Goal: Navigation & Orientation: Find specific page/section

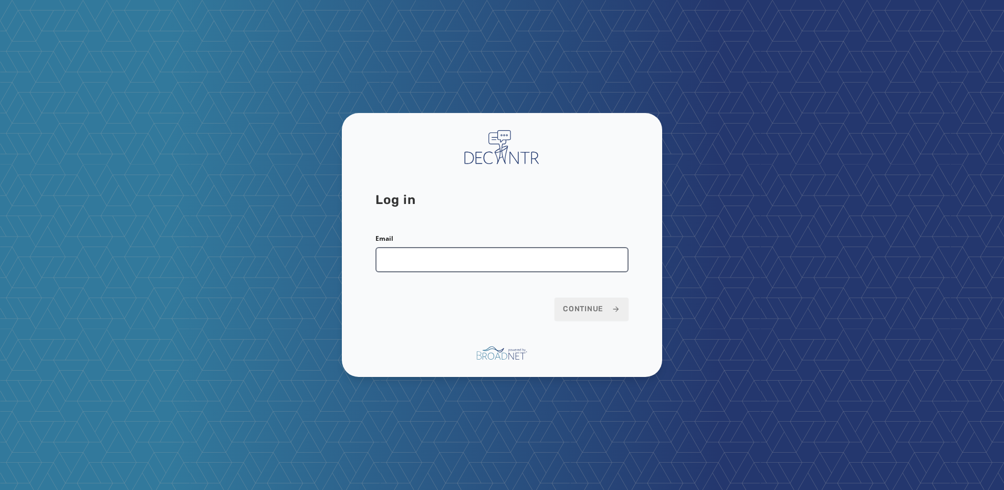
click at [395, 259] on input "Email" at bounding box center [502, 259] width 253 height 25
type input "**********"
click at [607, 305] on span "Continue" at bounding box center [591, 309] width 57 height 11
click at [607, 313] on span "Continue" at bounding box center [591, 309] width 57 height 11
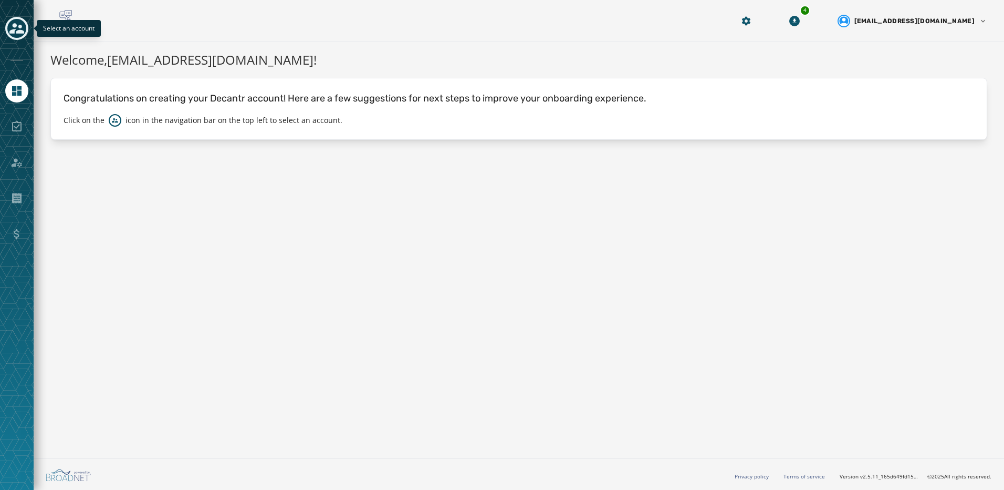
click at [13, 26] on icon "Toggle account select drawer" at bounding box center [16, 28] width 15 height 11
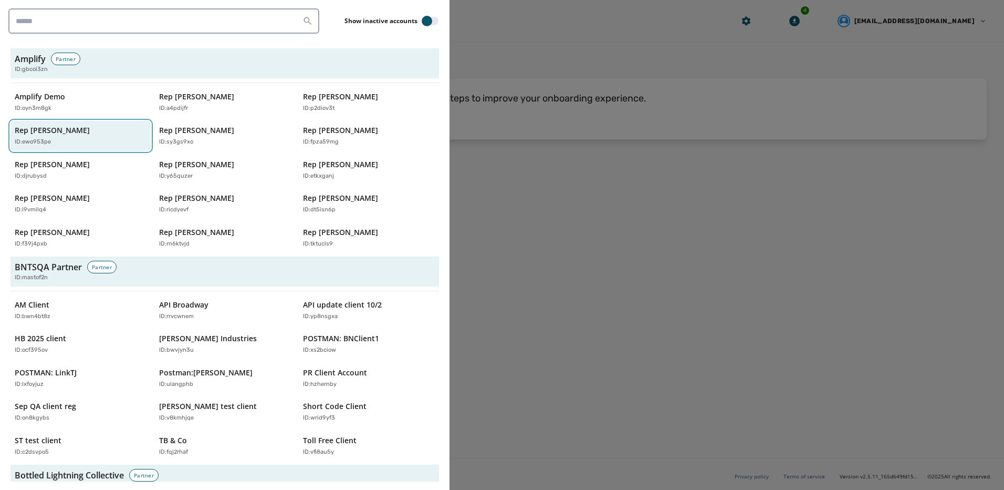
click at [63, 139] on div "ID: ewo953pe" at bounding box center [75, 142] width 121 height 9
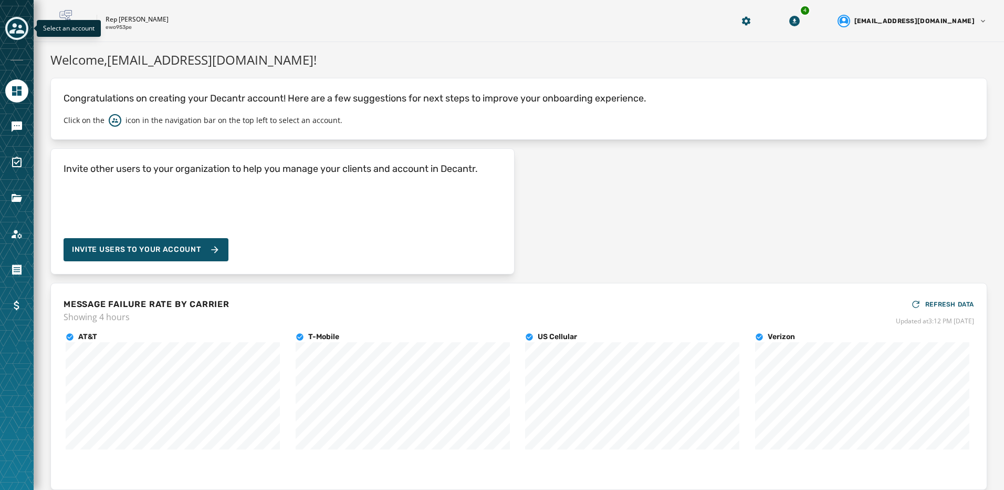
click at [16, 28] on icon "Toggle account select drawer" at bounding box center [16, 28] width 15 height 15
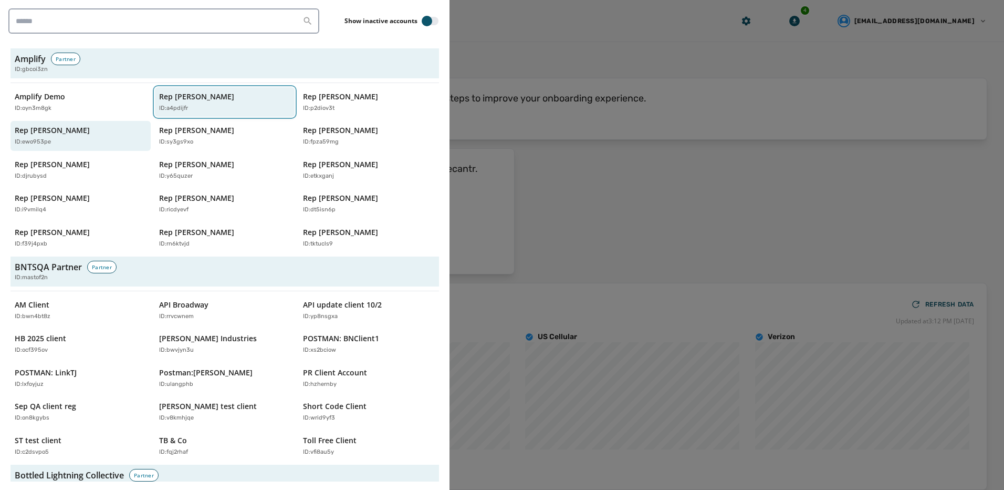
click at [230, 89] on button "Rep [PERSON_NAME] ID: a4pdijfr" at bounding box center [225, 102] width 140 height 30
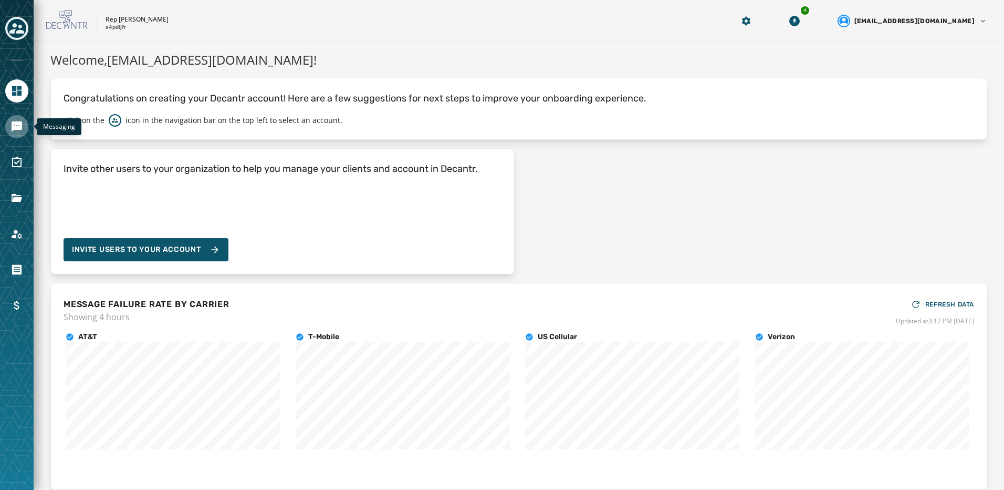
click at [17, 133] on link "Navigate to Messaging" at bounding box center [16, 126] width 23 height 23
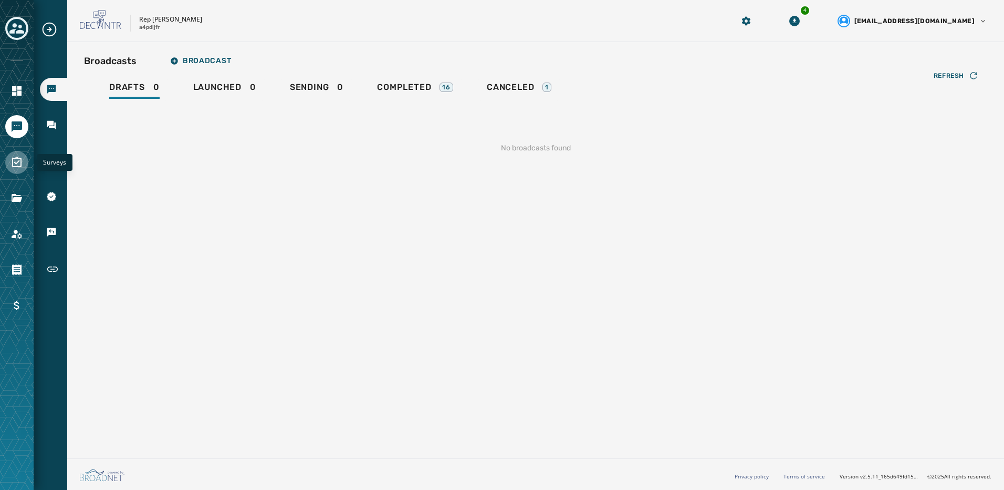
click at [16, 166] on icon "Navigate to Surveys" at bounding box center [16, 162] width 9 height 11
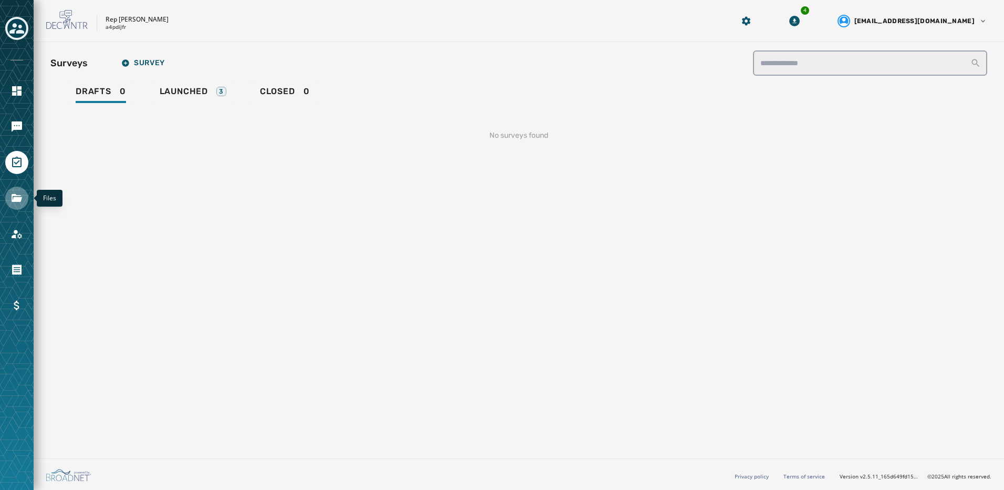
click at [13, 194] on icon "Navigate to Files" at bounding box center [17, 198] width 11 height 8
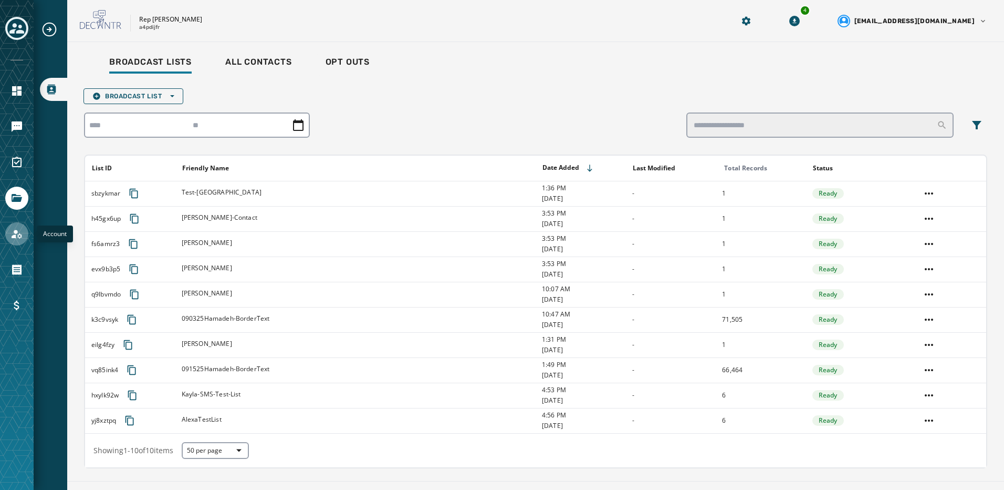
click at [11, 232] on icon "Navigate to Account" at bounding box center [17, 233] width 13 height 13
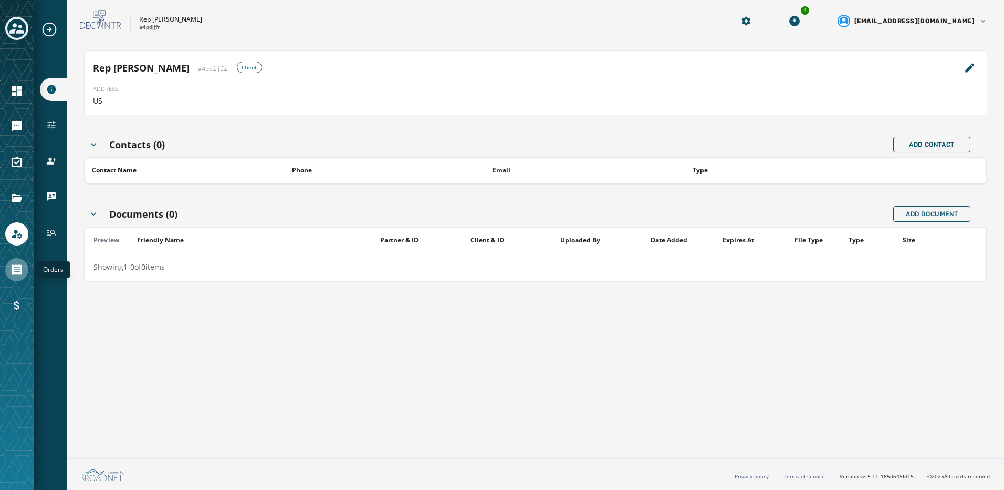
click at [12, 272] on icon "Navigate to Orders" at bounding box center [17, 269] width 13 height 13
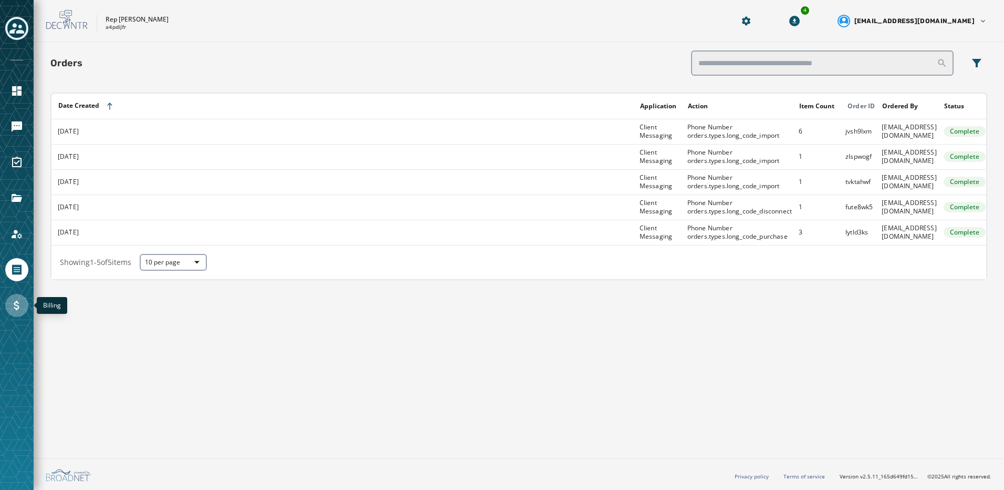
click at [13, 308] on icon "Navigate to Billing" at bounding box center [17, 305] width 13 height 13
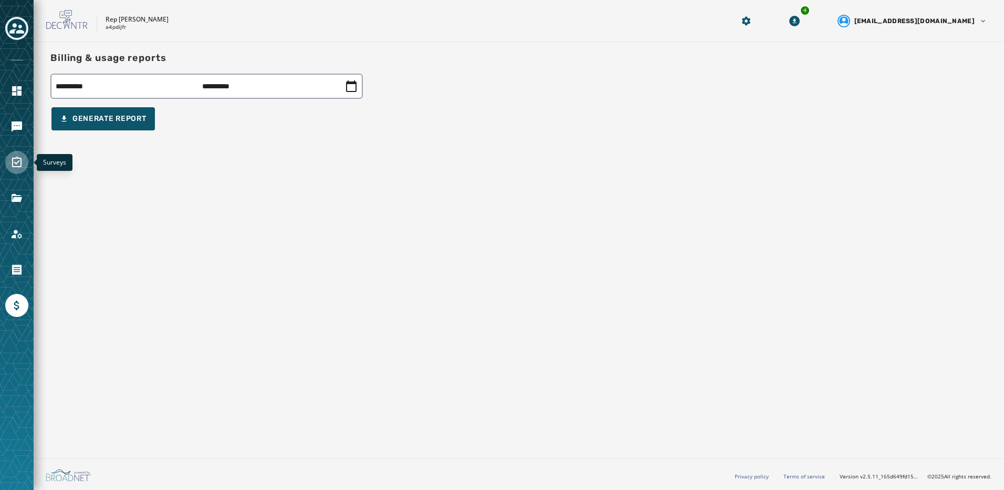
click at [22, 169] on link "Navigate to Surveys" at bounding box center [16, 162] width 23 height 23
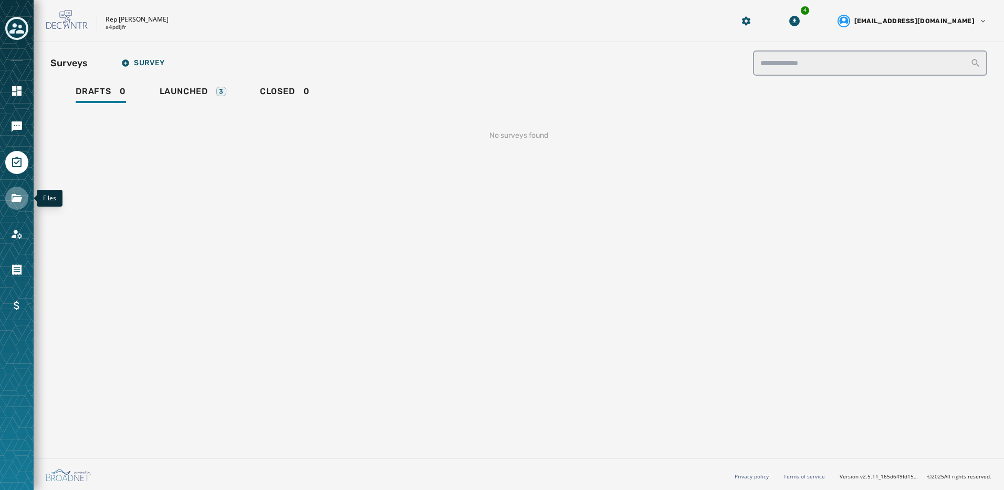
click at [14, 207] on link "Navigate to Files" at bounding box center [16, 197] width 23 height 23
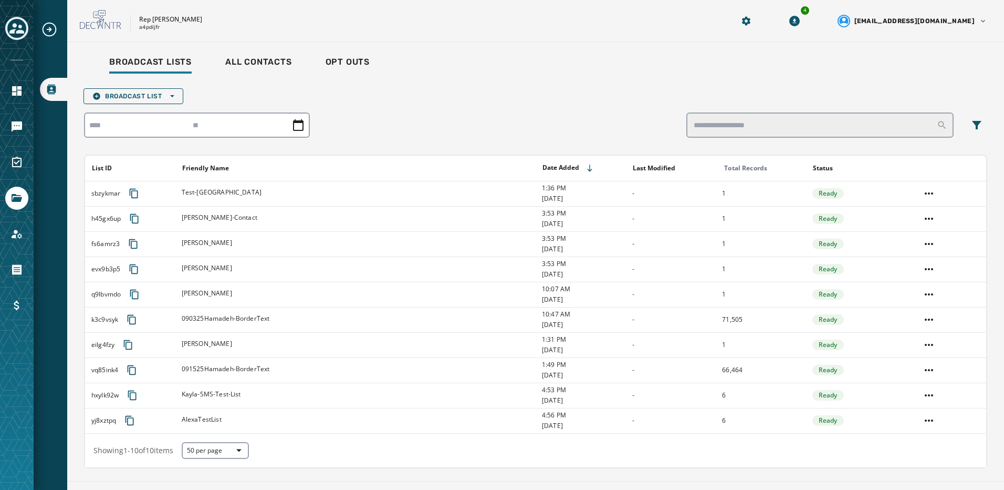
click at [55, 26] on icon "Expand sub nav menu" at bounding box center [50, 30] width 14 height 14
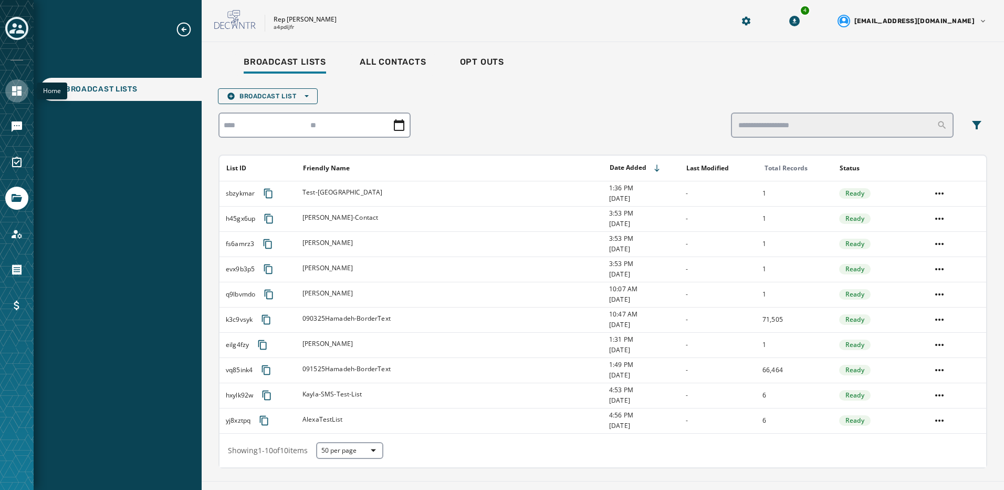
click at [8, 95] on link "Navigate to Home" at bounding box center [16, 90] width 23 height 23
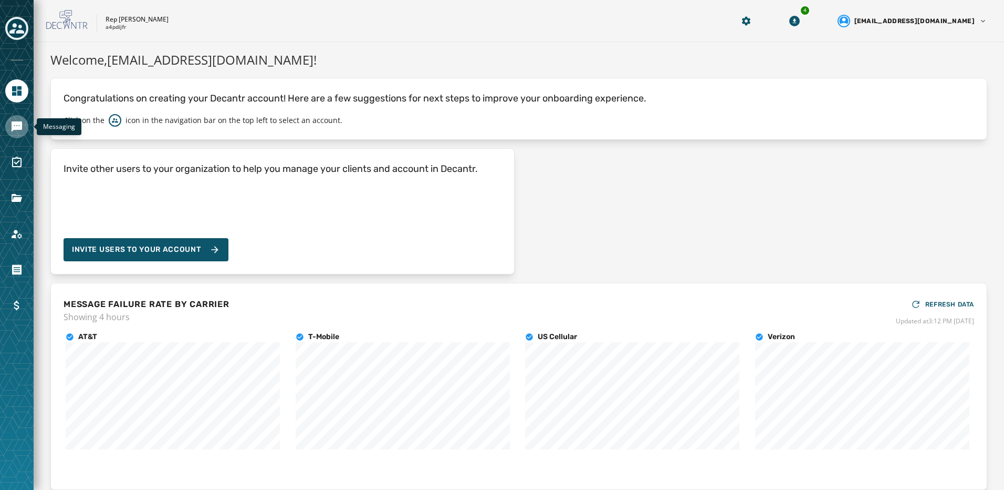
click at [17, 127] on icon "Navigate to Messaging" at bounding box center [17, 126] width 11 height 11
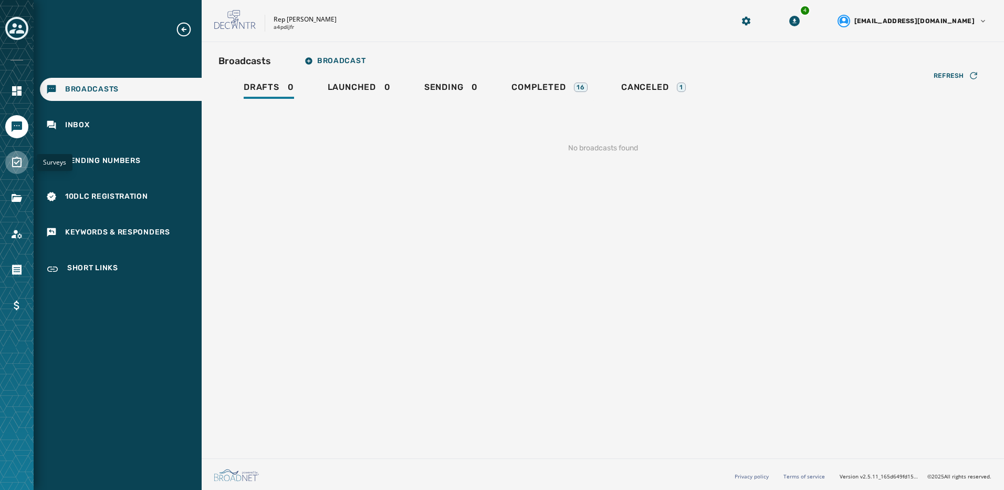
click at [16, 166] on icon "Navigate to Surveys" at bounding box center [16, 162] width 9 height 11
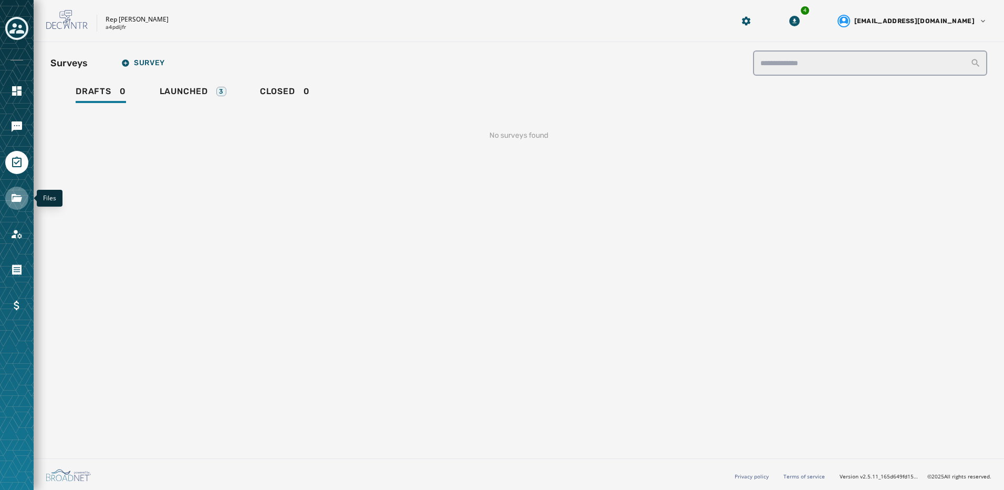
click at [10, 196] on link "Navigate to Files" at bounding box center [16, 197] width 23 height 23
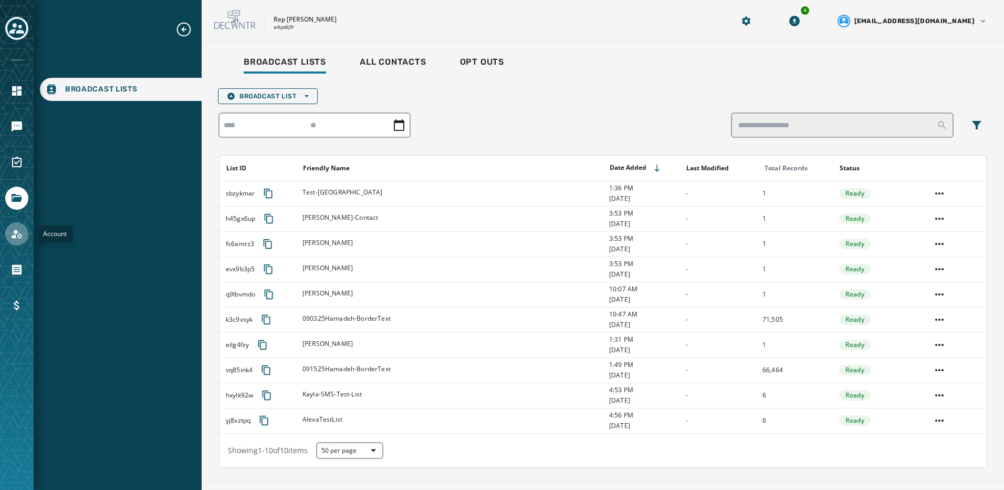
drag, startPoint x: 17, startPoint y: 237, endPoint x: 20, endPoint y: 243, distance: 6.3
click at [18, 238] on icon "Navigate to Account" at bounding box center [17, 233] width 13 height 13
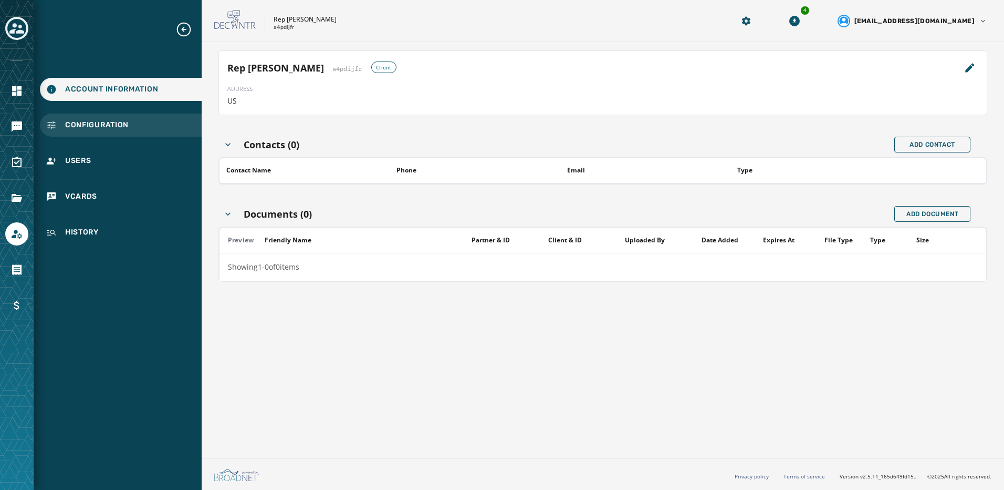
click at [91, 129] on span "Configuration" at bounding box center [97, 125] width 64 height 11
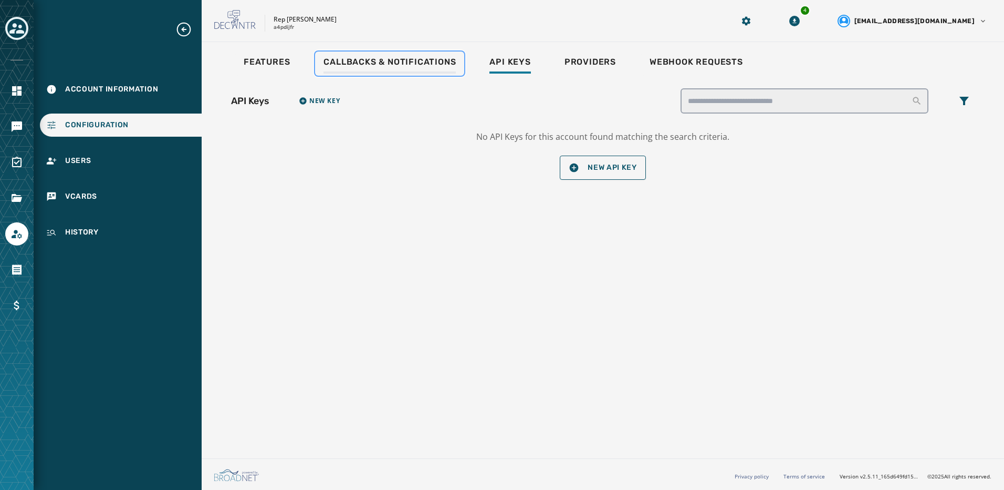
click at [405, 64] on span "Callbacks & Notifications" at bounding box center [390, 62] width 132 height 11
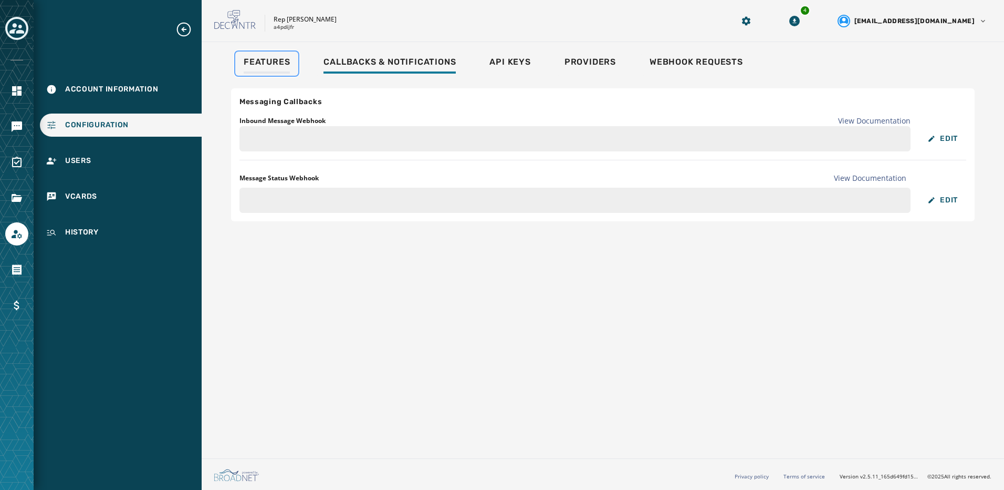
click at [274, 60] on span "Features" at bounding box center [267, 62] width 46 height 11
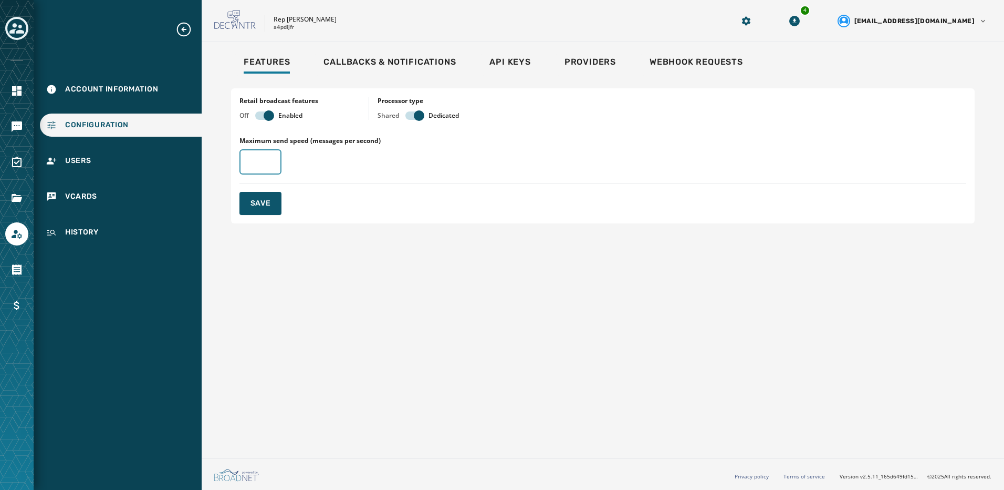
click at [265, 170] on input "Maximum send speed (messages per second)" at bounding box center [261, 161] width 42 height 25
type input "**"
click at [265, 209] on button "Save" at bounding box center [261, 203] width 42 height 23
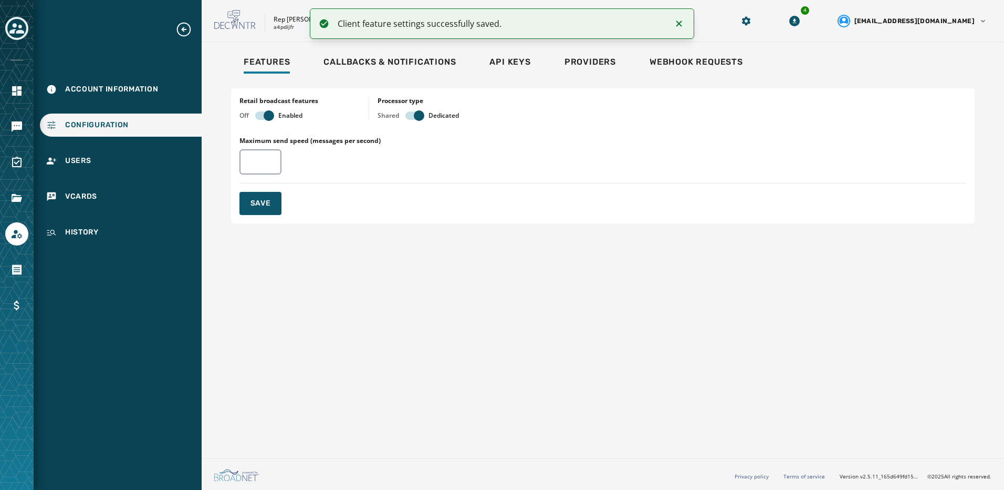
click at [183, 31] on icon "Expand sub nav menu" at bounding box center [183, 29] width 17 height 17
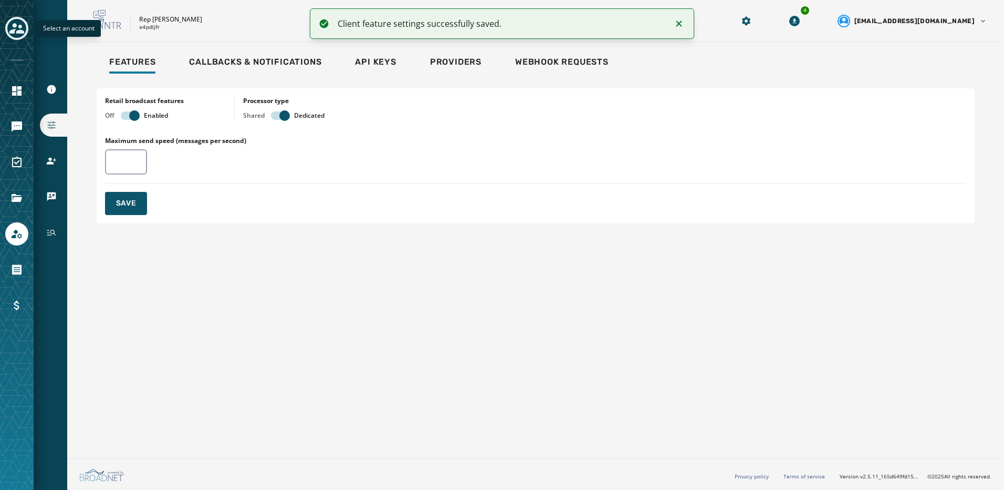
click at [24, 37] on button "Toggle account select drawer" at bounding box center [16, 28] width 23 height 23
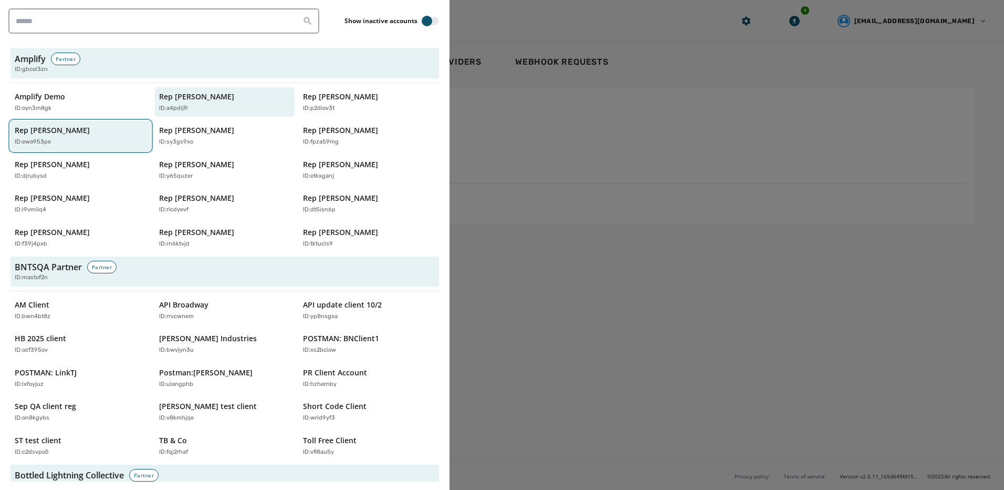
click at [34, 140] on p "ID: ewo953pe" at bounding box center [33, 142] width 36 height 9
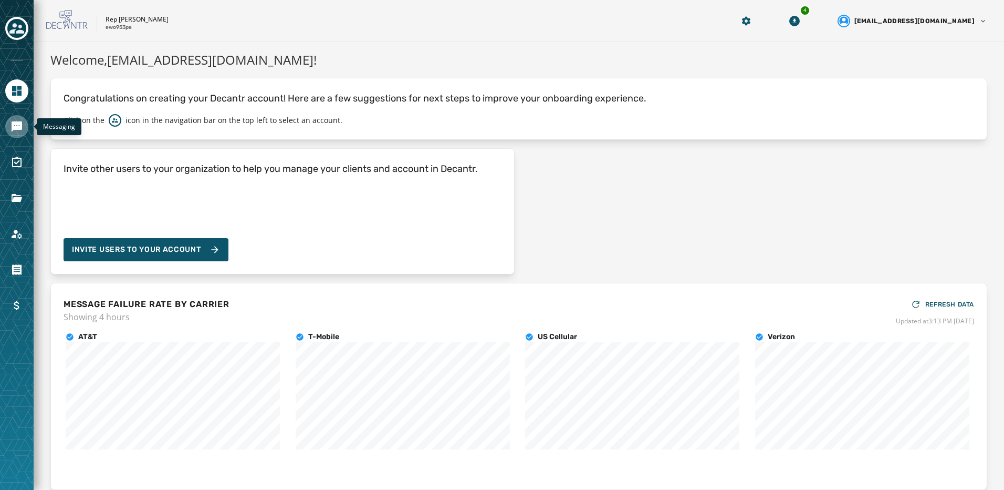
click at [13, 129] on icon "Navigate to Messaging" at bounding box center [17, 126] width 11 height 11
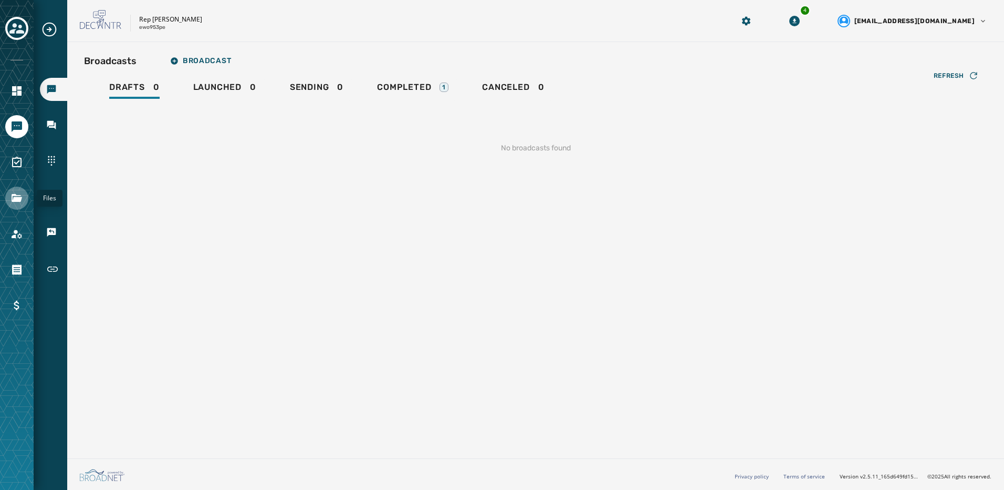
click at [20, 198] on icon "Navigate to Files" at bounding box center [17, 198] width 11 height 8
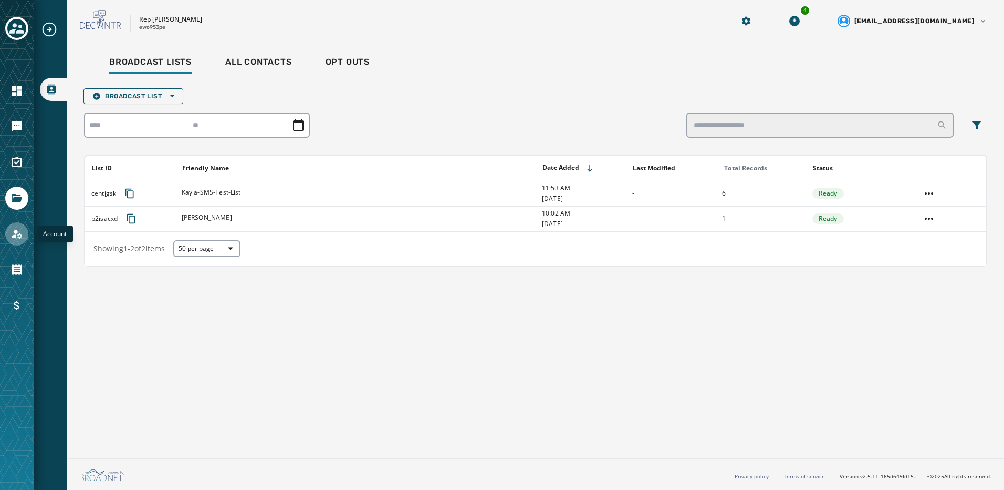
click at [23, 235] on link "Navigate to Account" at bounding box center [16, 233] width 23 height 23
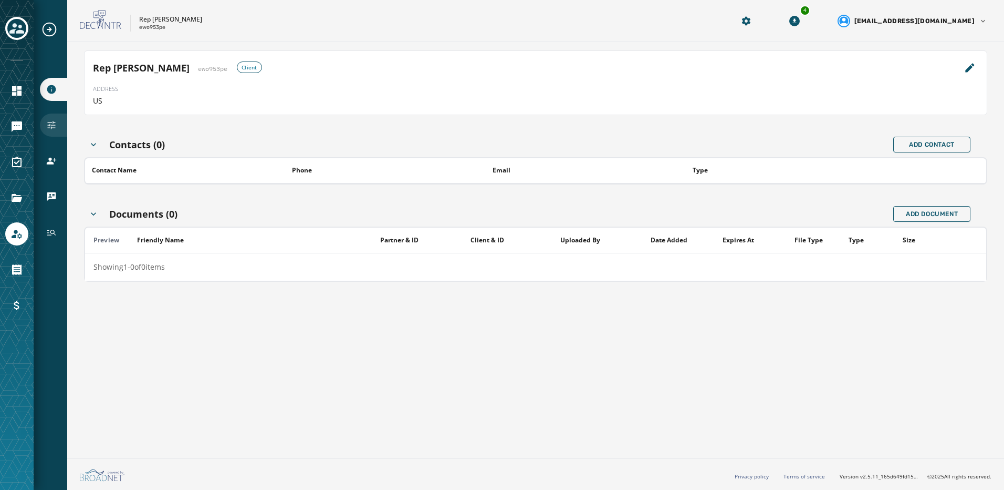
click at [55, 122] on icon "Navigate to Configuration" at bounding box center [51, 125] width 11 height 11
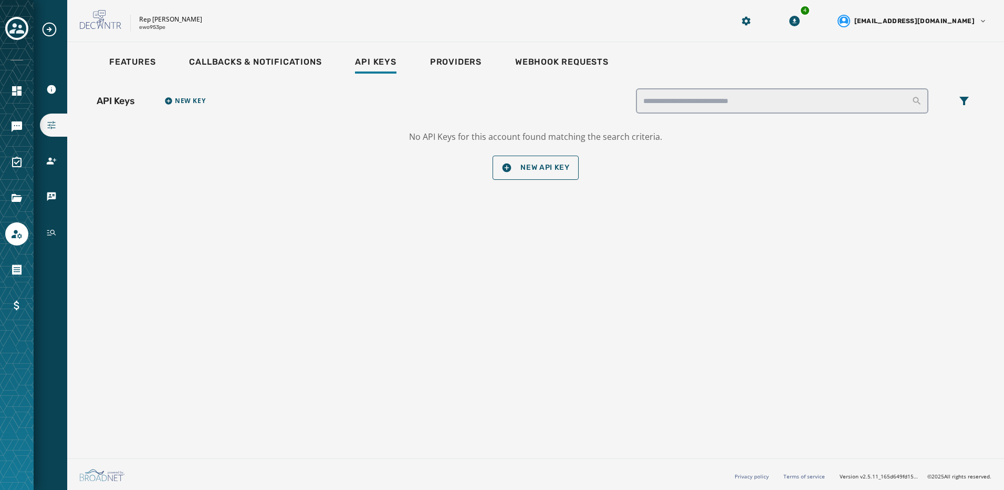
click at [45, 171] on link "Users" at bounding box center [53, 160] width 27 height 23
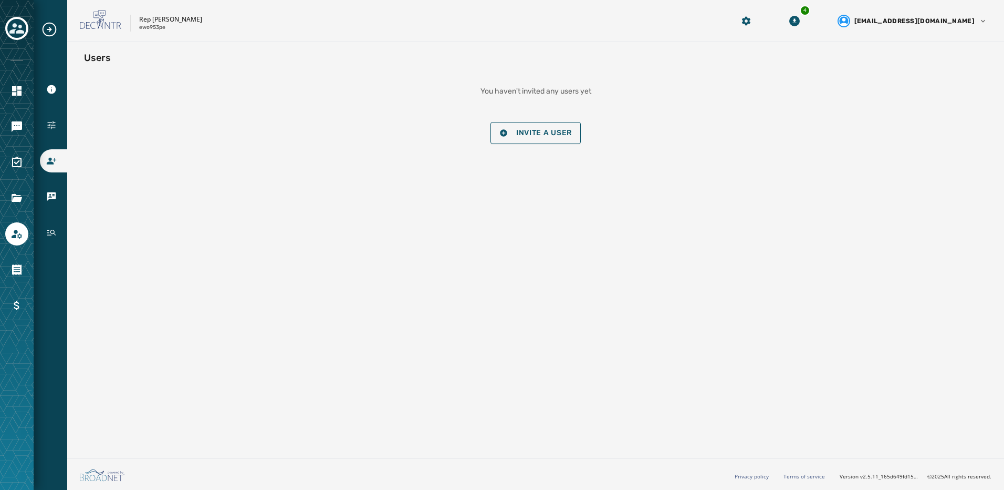
click at [58, 110] on div "Account Information Configuration Users vCards History" at bounding box center [51, 132] width 34 height 223
drag, startPoint x: 58, startPoint y: 110, endPoint x: 56, endPoint y: 127, distance: 16.9
click at [56, 127] on icon "Navigate to Configuration" at bounding box center [51, 125] width 11 height 11
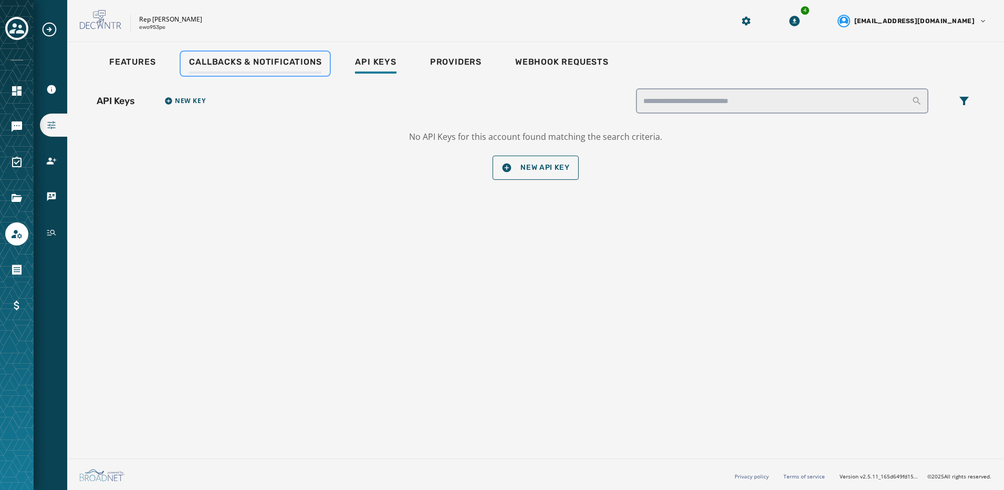
click at [262, 55] on link "Callbacks & Notifications" at bounding box center [255, 63] width 149 height 24
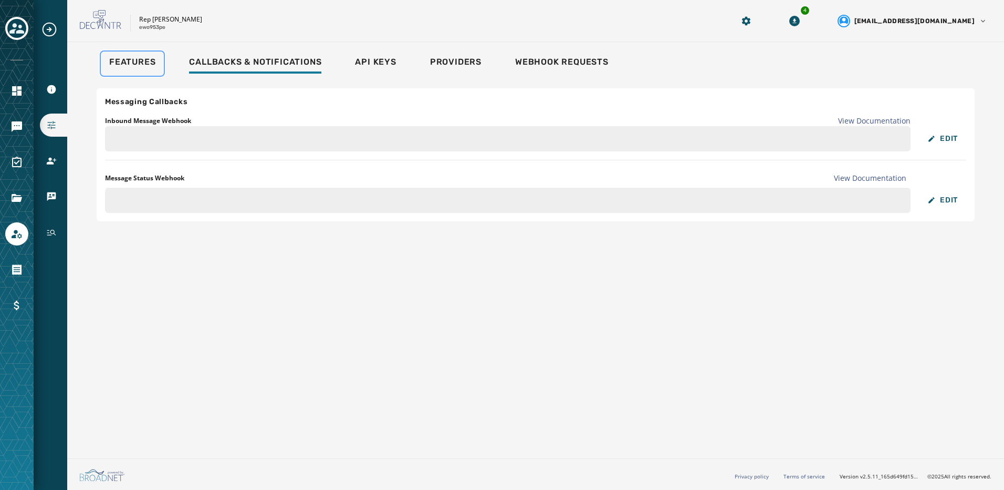
drag, startPoint x: 122, startPoint y: 65, endPoint x: 139, endPoint y: 86, distance: 26.9
click at [123, 65] on span "Features" at bounding box center [132, 62] width 46 height 11
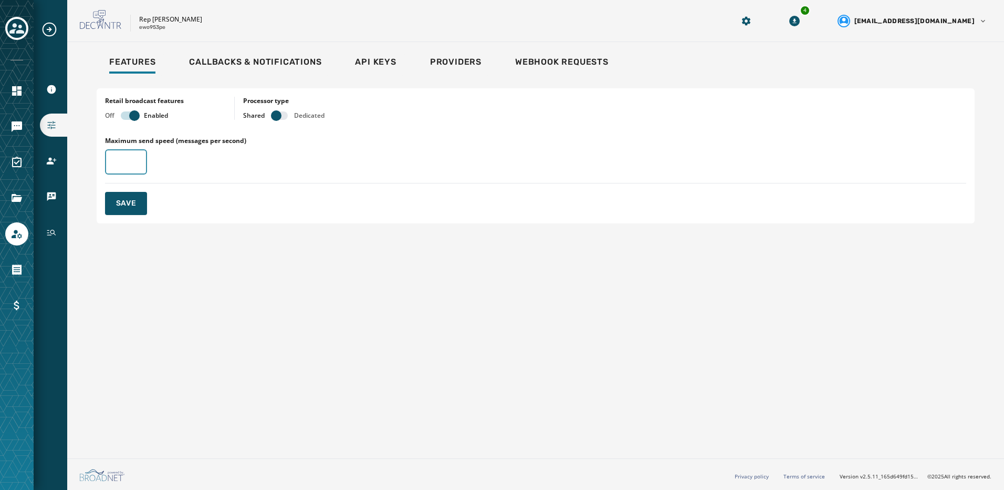
click at [136, 161] on input "*" at bounding box center [126, 161] width 42 height 25
drag, startPoint x: 119, startPoint y: 164, endPoint x: 102, endPoint y: 164, distance: 16.8
click at [102, 164] on div "Retail broadcast features Off Enabled Processor type Shared Dedicated Maximum s…" at bounding box center [536, 155] width 878 height 135
type input "**"
click at [131, 210] on button "Save" at bounding box center [126, 203] width 42 height 23
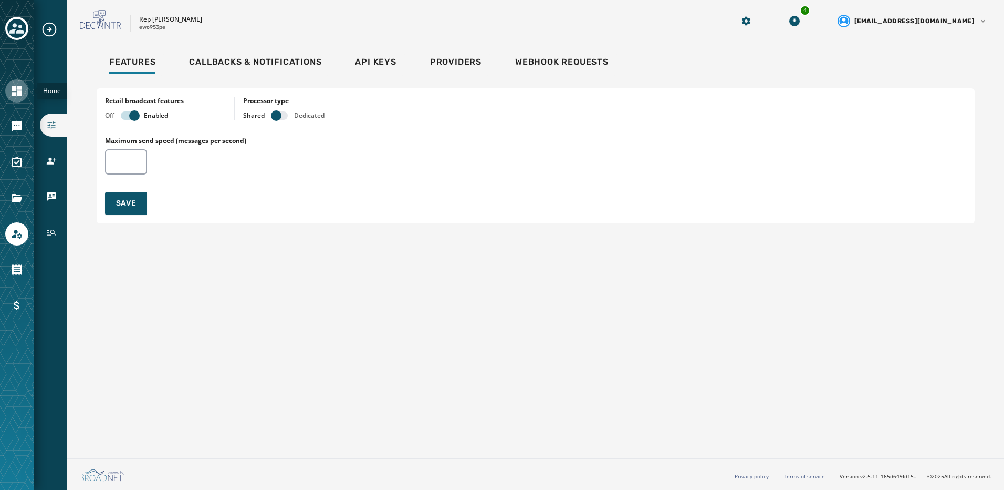
click at [21, 89] on icon "Navigate to Home" at bounding box center [16, 90] width 9 height 9
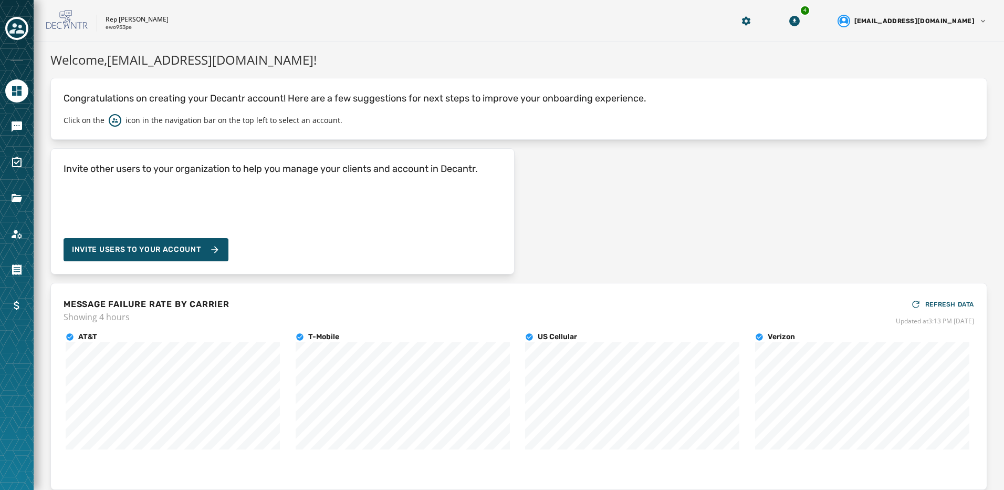
click at [15, 25] on icon "Toggle account select drawer" at bounding box center [16, 28] width 15 height 11
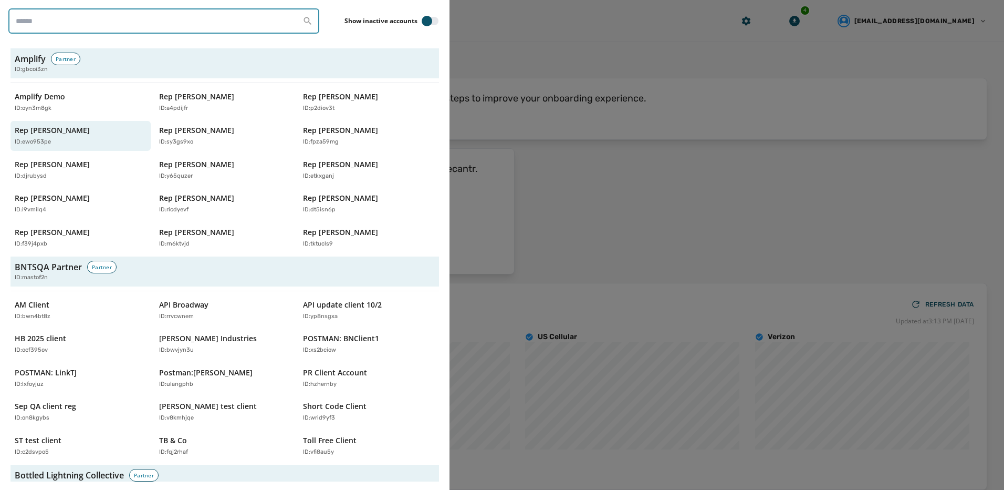
click at [105, 23] on input "search" at bounding box center [163, 20] width 311 height 25
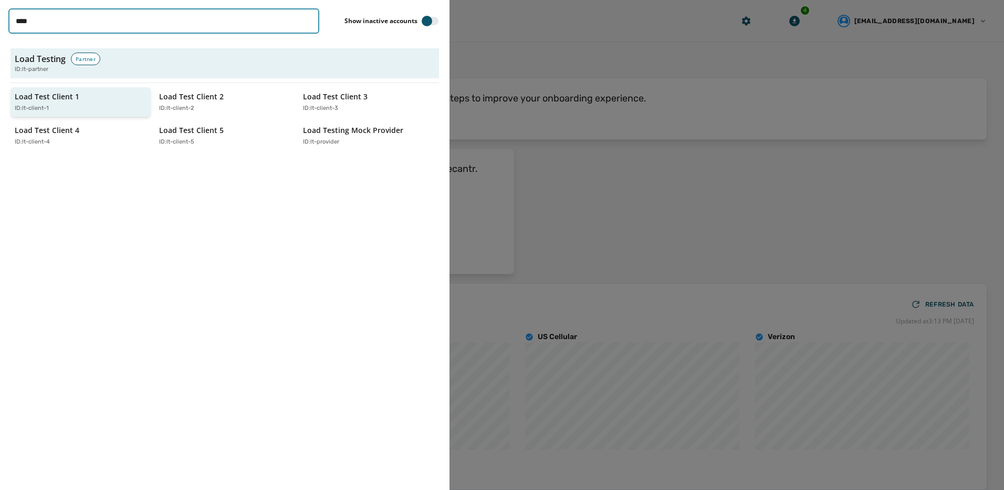
type input "****"
click at [113, 105] on div "ID: lt-client-1" at bounding box center [75, 108] width 121 height 9
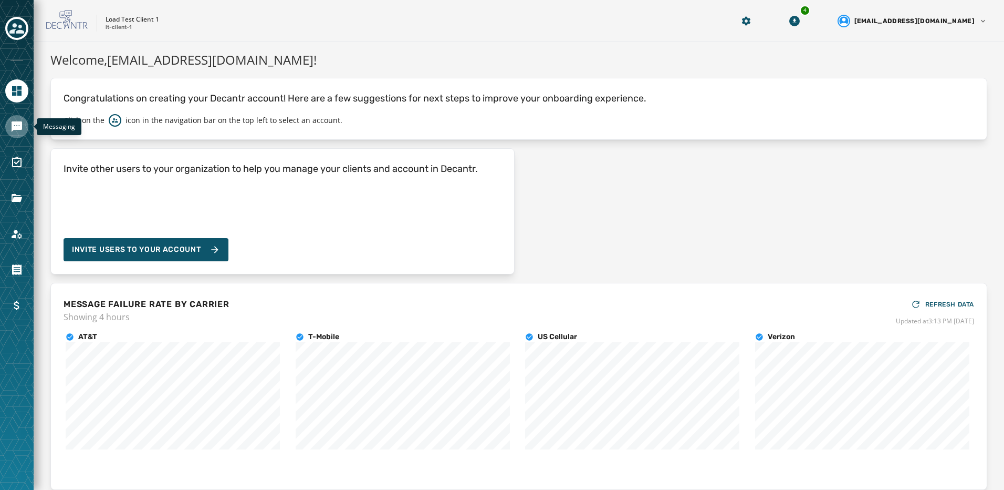
click at [23, 119] on link "Navigate to Messaging" at bounding box center [16, 126] width 23 height 23
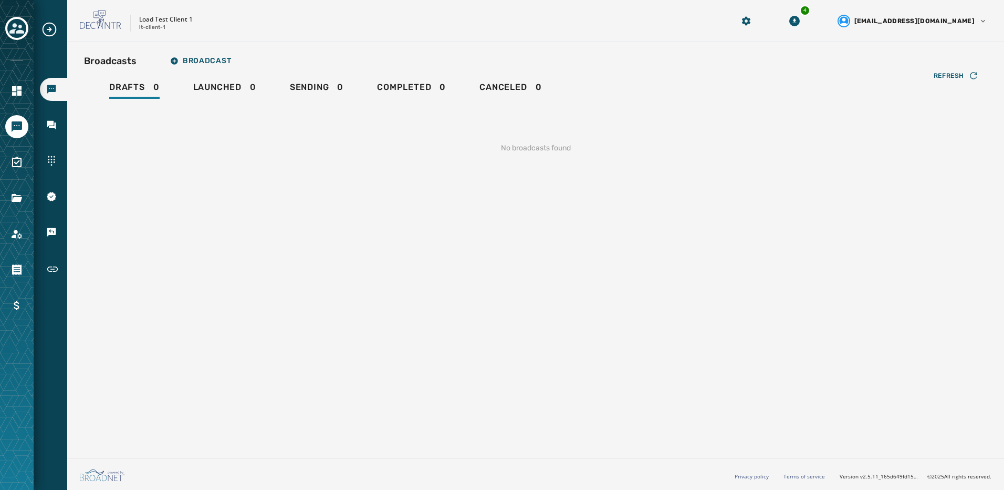
click at [39, 127] on div "Broadcasts Inbox Sending Numbers 10DLC Registration Keywords & Responders Short…" at bounding box center [51, 151] width 34 height 261
click at [48, 127] on icon "Navigate to Inbox" at bounding box center [51, 125] width 11 height 11
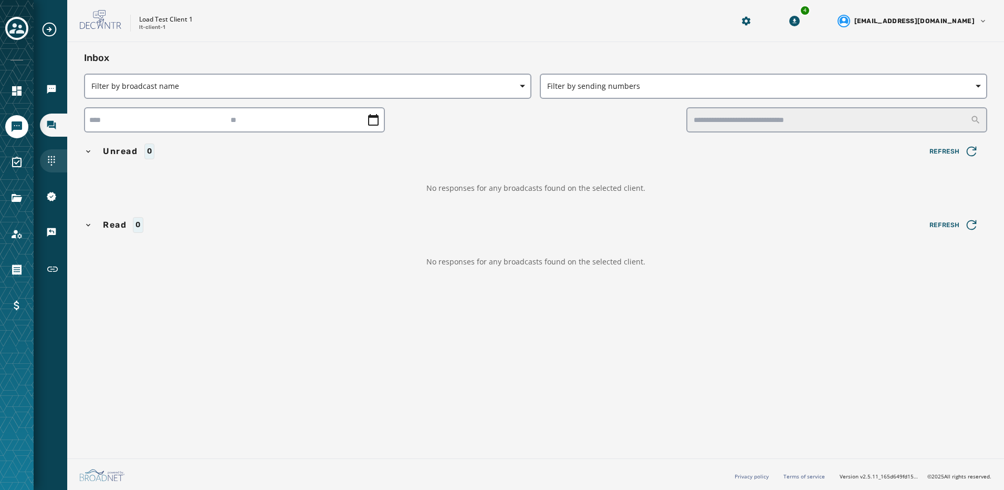
click at [51, 160] on icon "Navigate to Sending Numbers" at bounding box center [51, 160] width 11 height 11
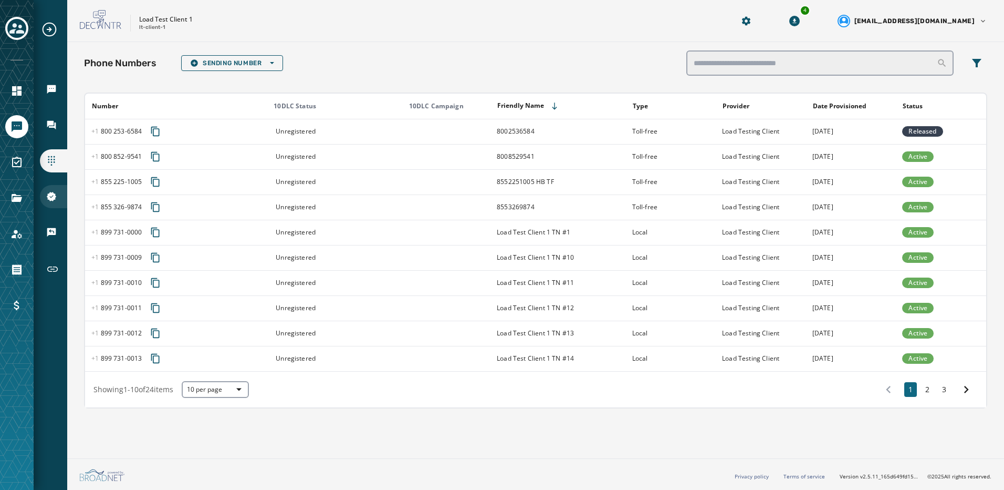
drag, startPoint x: 50, startPoint y: 201, endPoint x: 53, endPoint y: 211, distance: 10.2
click at [51, 202] on div "10DLC Registration" at bounding box center [53, 196] width 27 height 23
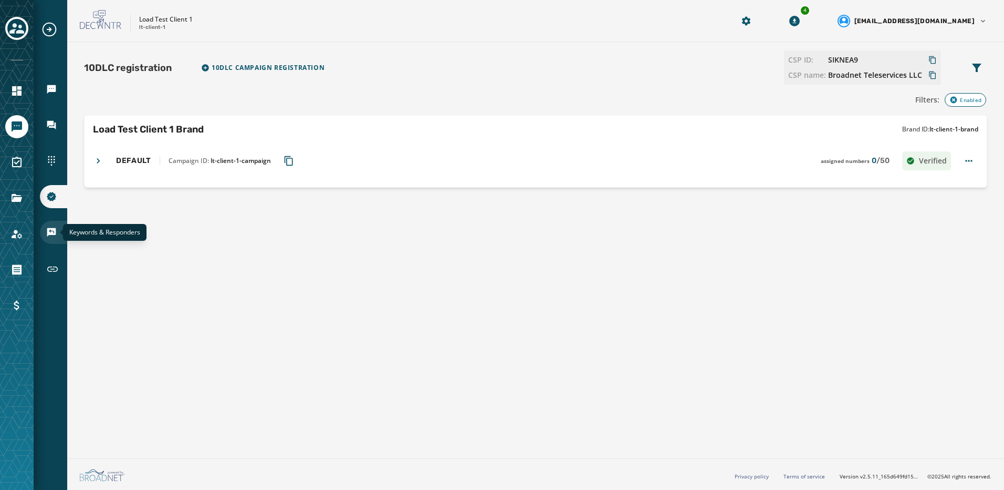
click at [54, 232] on icon "Navigate to Keywords & Responders" at bounding box center [51, 232] width 11 height 11
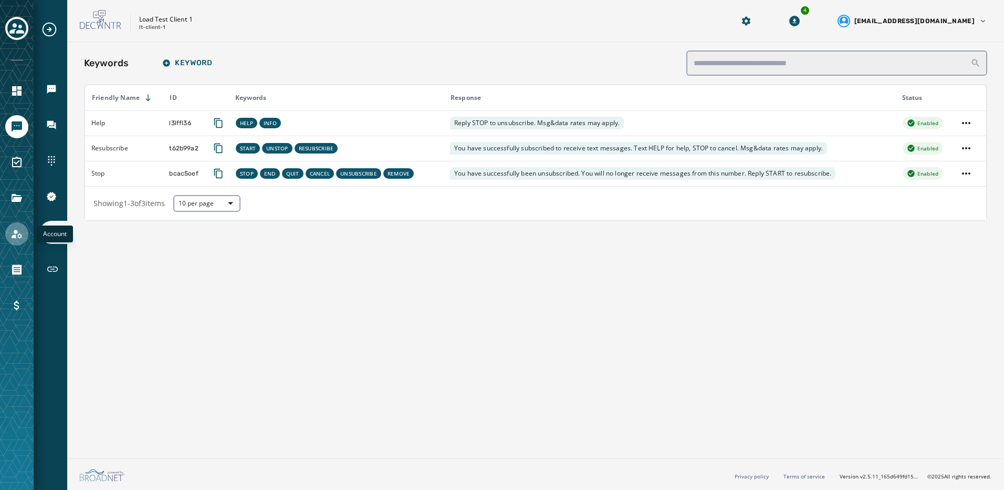
click at [12, 239] on icon "Navigate to Account" at bounding box center [17, 233] width 13 height 13
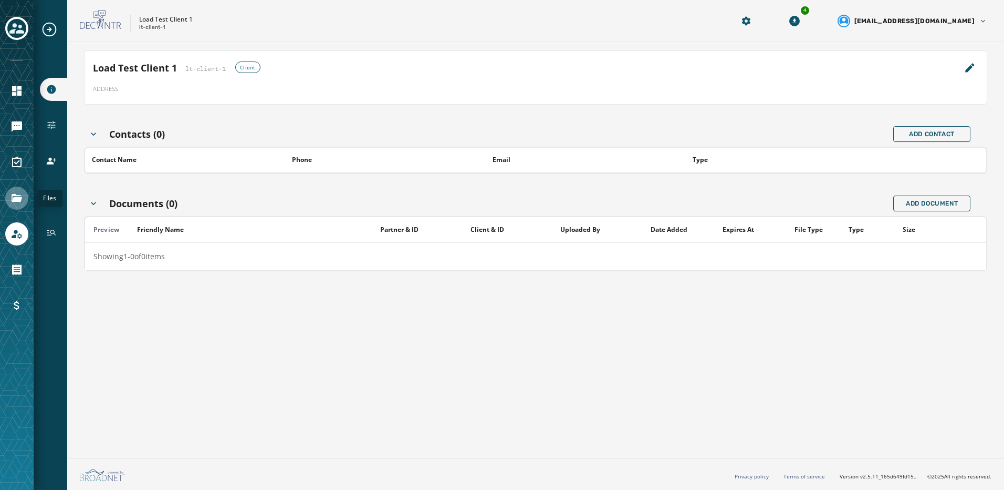
click at [17, 200] on icon "Navigate to Files" at bounding box center [17, 198] width 11 height 8
